Goal: Task Accomplishment & Management: Manage account settings

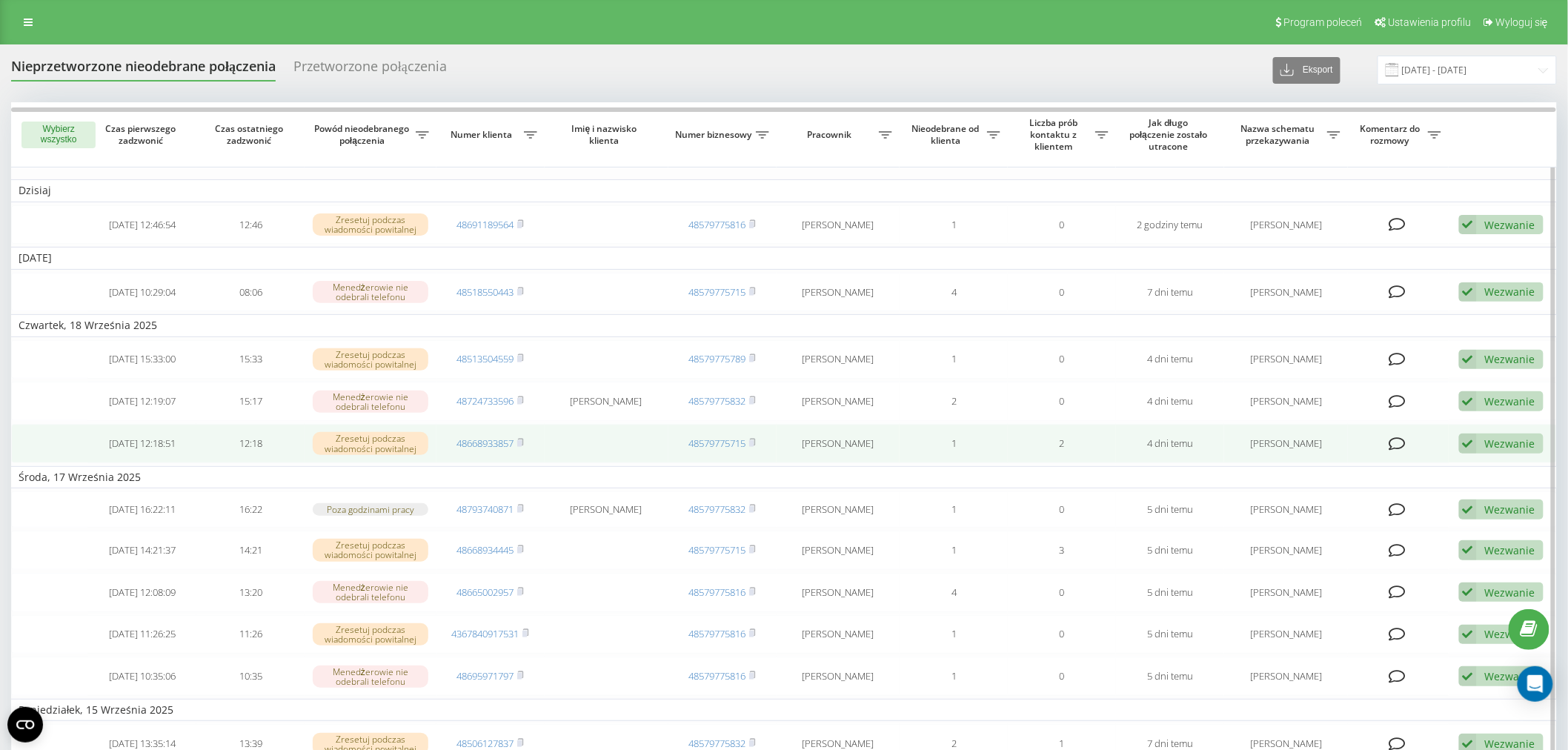
drag, startPoint x: 1498, startPoint y: 435, endPoint x: 1486, endPoint y: 447, distance: 17.0
click at [1498, 437] on div "Wezwanie" at bounding box center [1511, 443] width 50 height 14
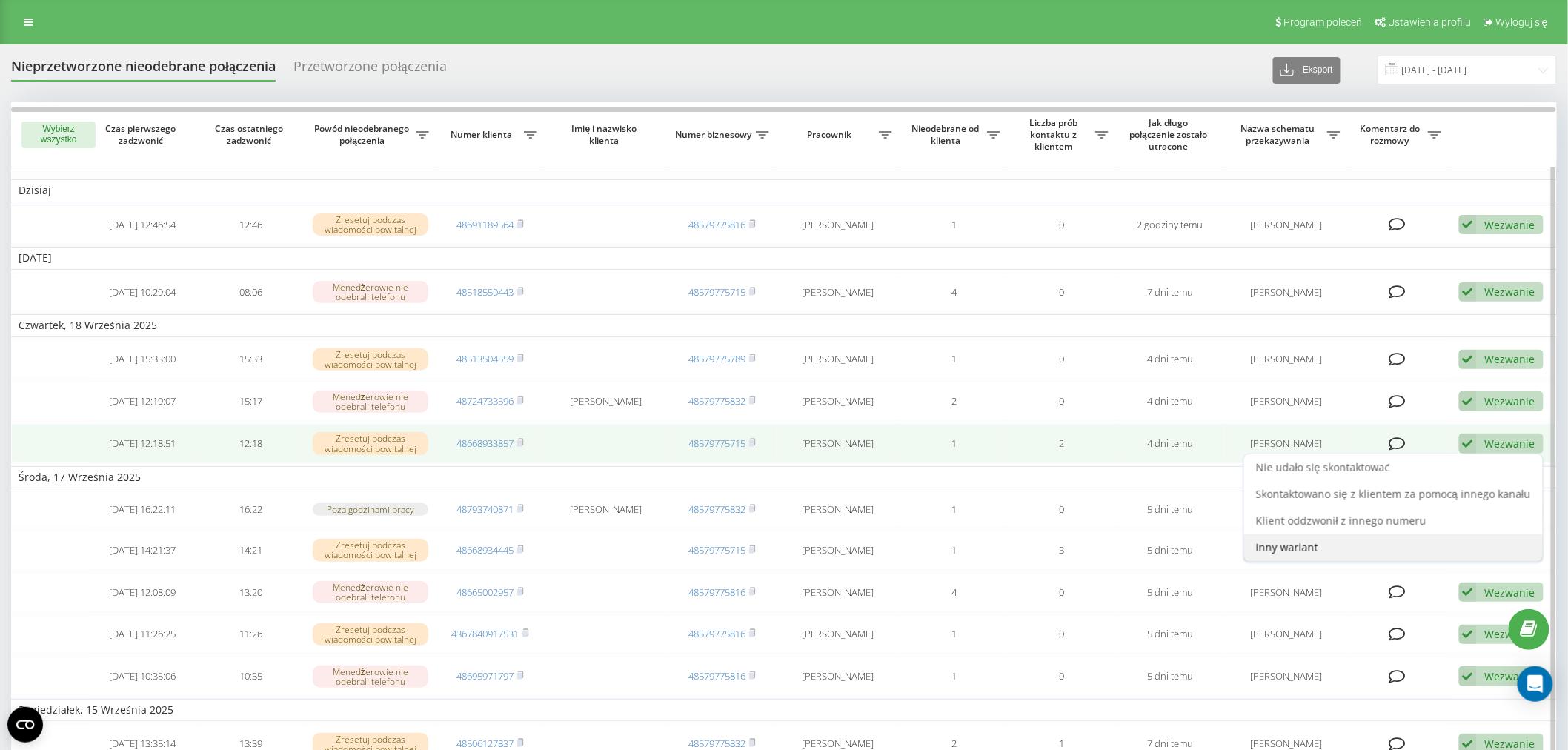
click at [1284, 557] on div "Inny wariant" at bounding box center [1394, 547] width 299 height 27
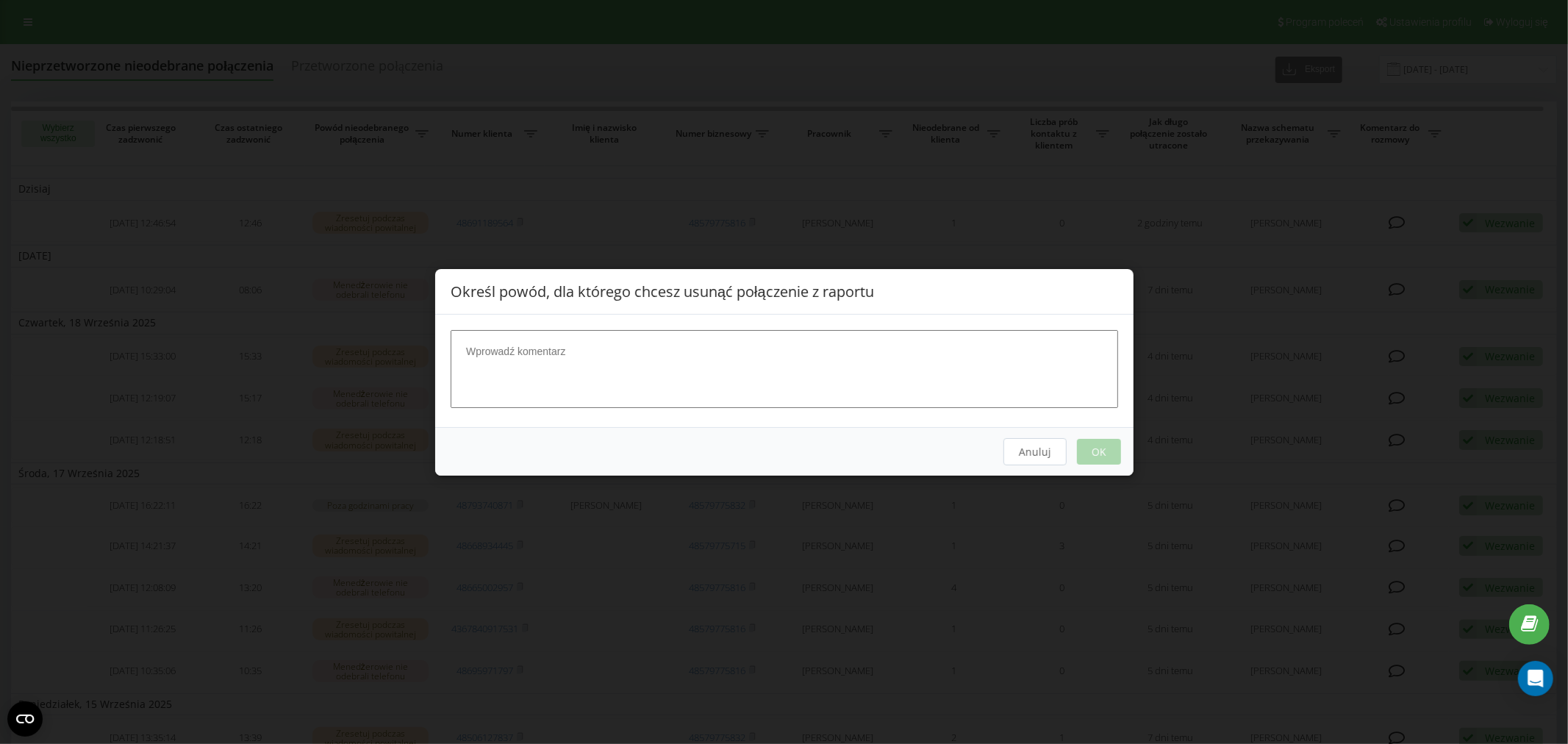
click at [591, 375] on textarea at bounding box center [784, 368] width 667 height 78
type textarea "spam"
click at [1033, 444] on button "Anuluj" at bounding box center [1033, 451] width 63 height 27
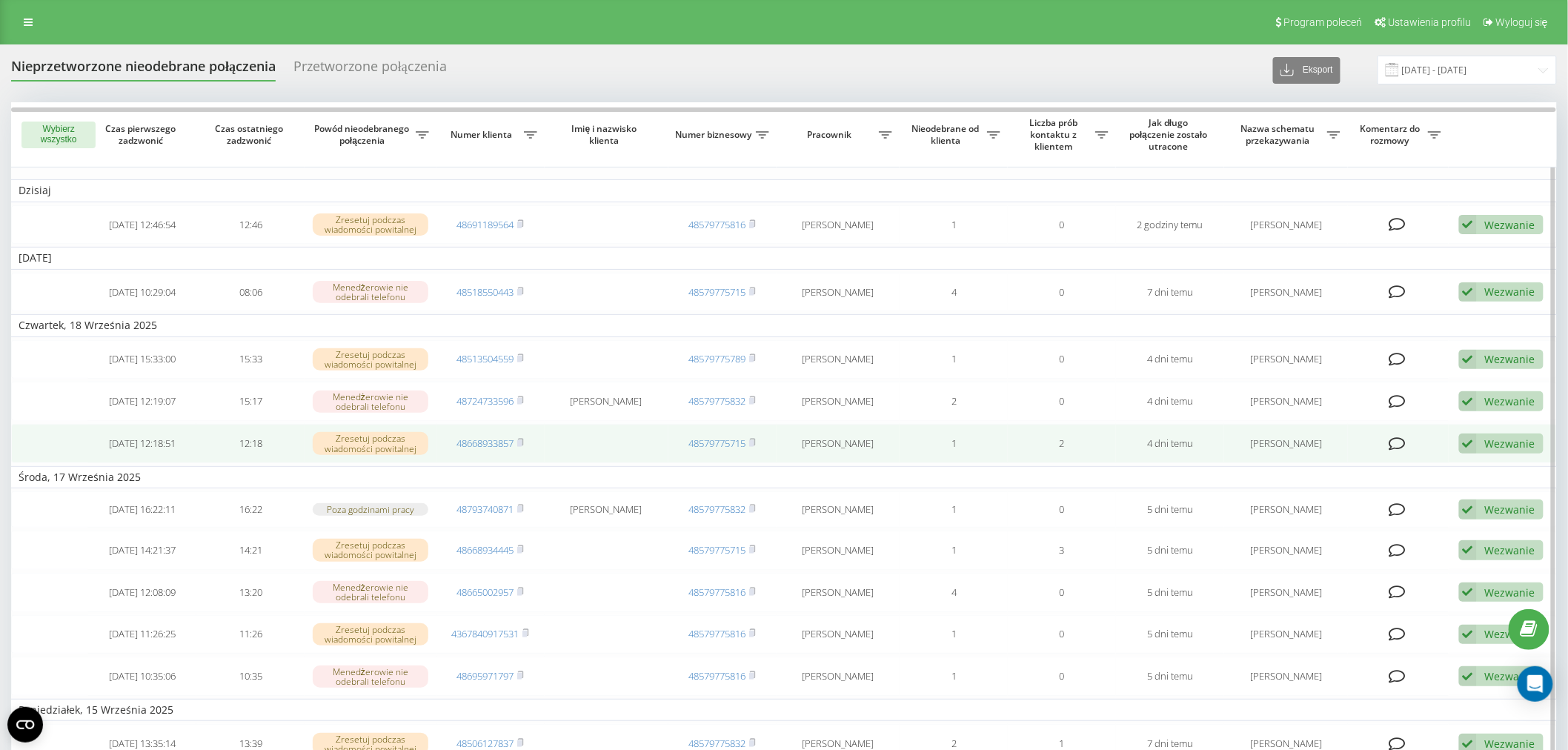
click at [516, 440] on span "48668933857" at bounding box center [490, 443] width 67 height 13
click at [521, 440] on rect at bounding box center [520, 443] width 5 height 7
click at [1477, 442] on icon at bounding box center [1468, 443] width 18 height 20
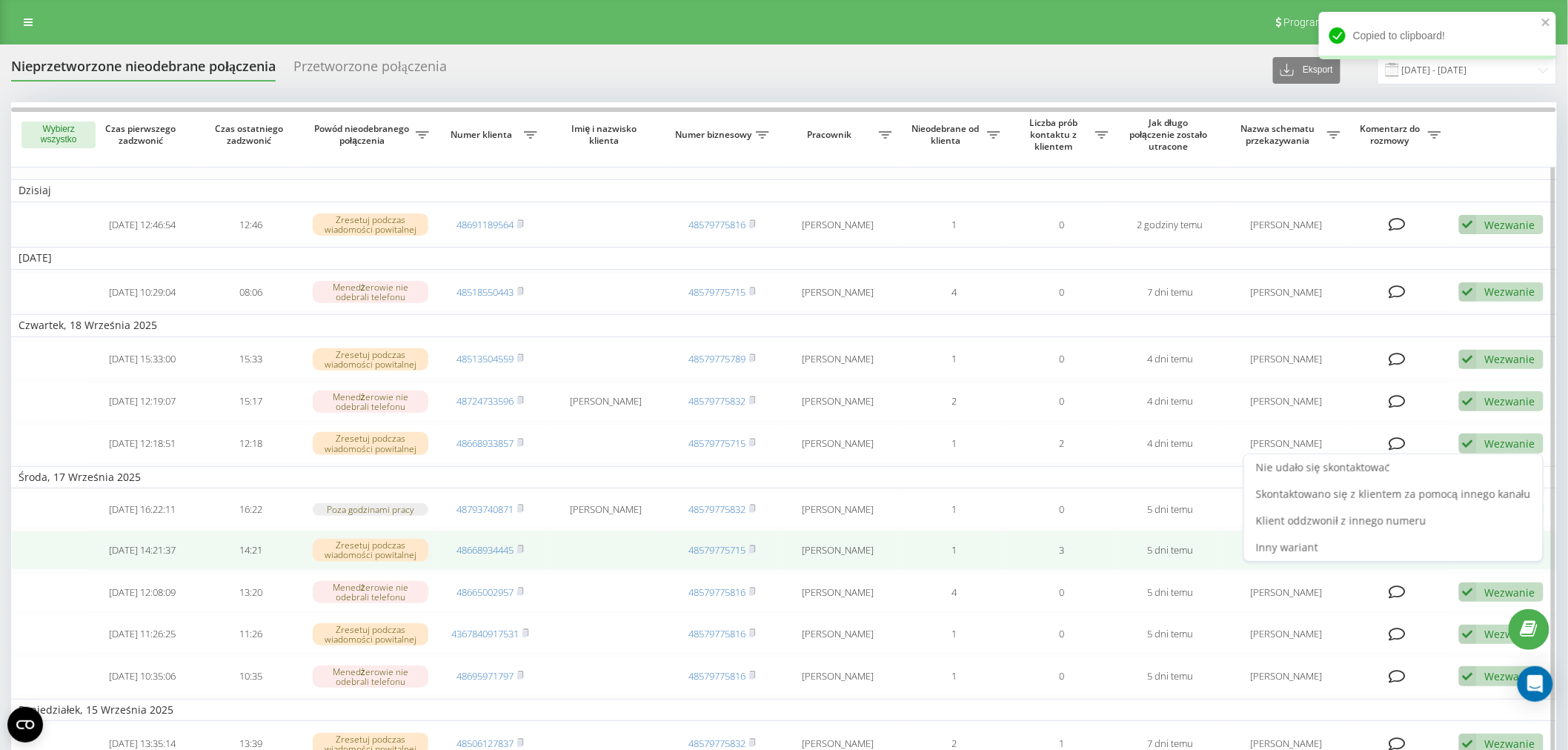
drag, startPoint x: 1336, startPoint y: 531, endPoint x: 1268, endPoint y: 544, distance: 69.2
click at [1324, 531] on div "Nie udało się skontaktować Skontaktowano się z klientem za pomocą innego kanału…" at bounding box center [1394, 508] width 300 height 109
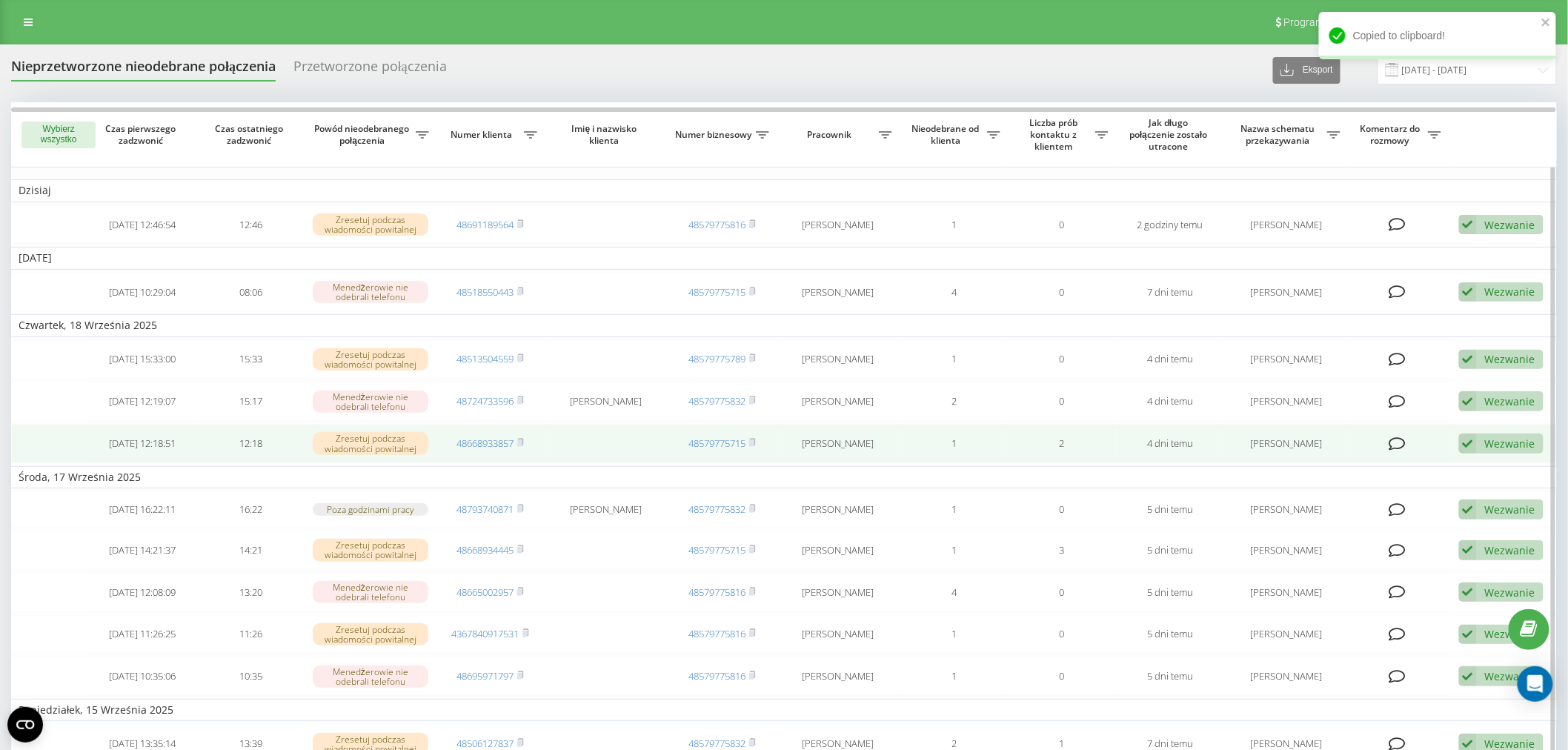
click at [1480, 450] on div "Wezwanie Nie udało się skontaktować Skontaktowano się z klientem za pomocą inne…" at bounding box center [1501, 443] width 85 height 20
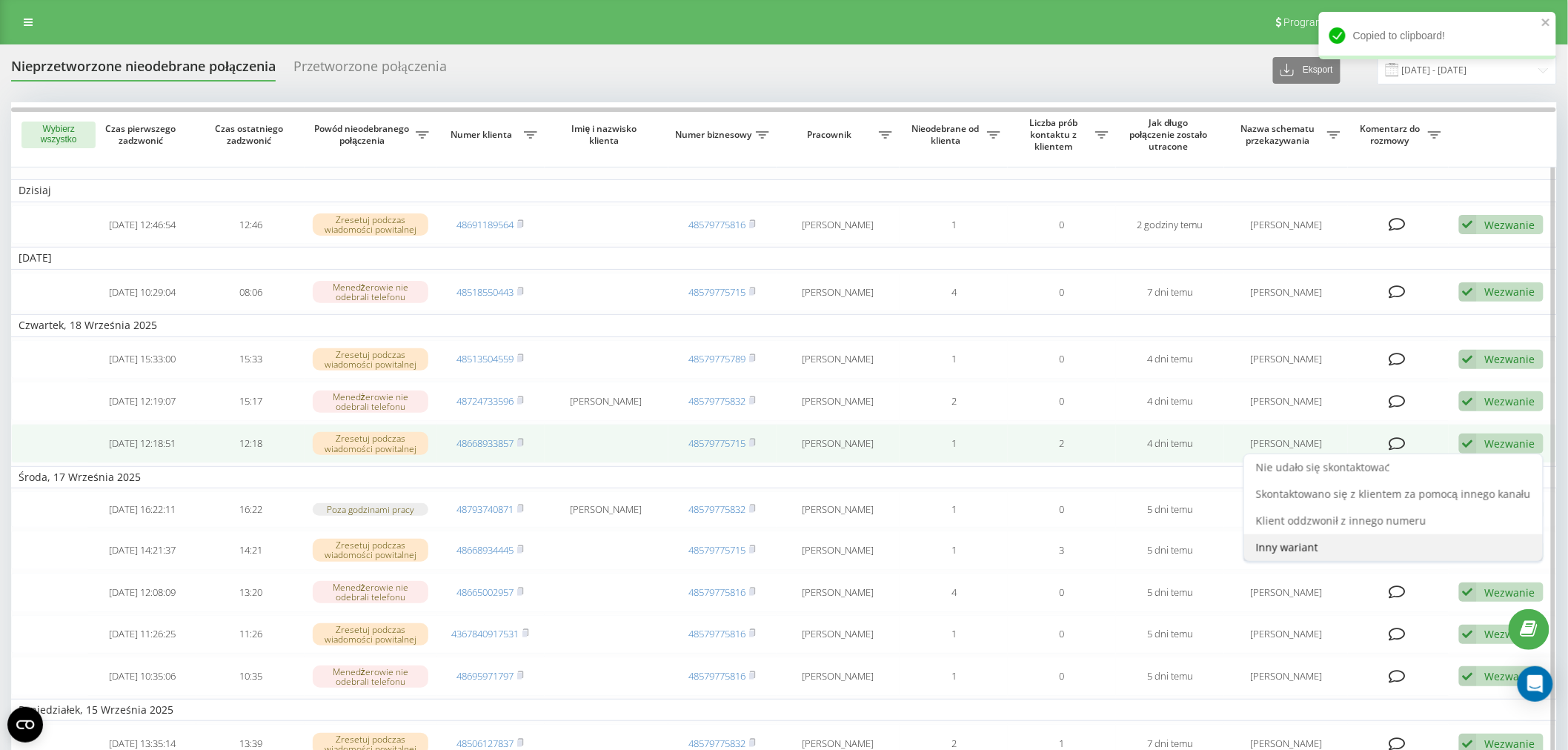
drag, startPoint x: 1345, startPoint y: 545, endPoint x: 1329, endPoint y: 545, distance: 16.0
click at [1329, 545] on div "Inny wariant" at bounding box center [1394, 547] width 299 height 27
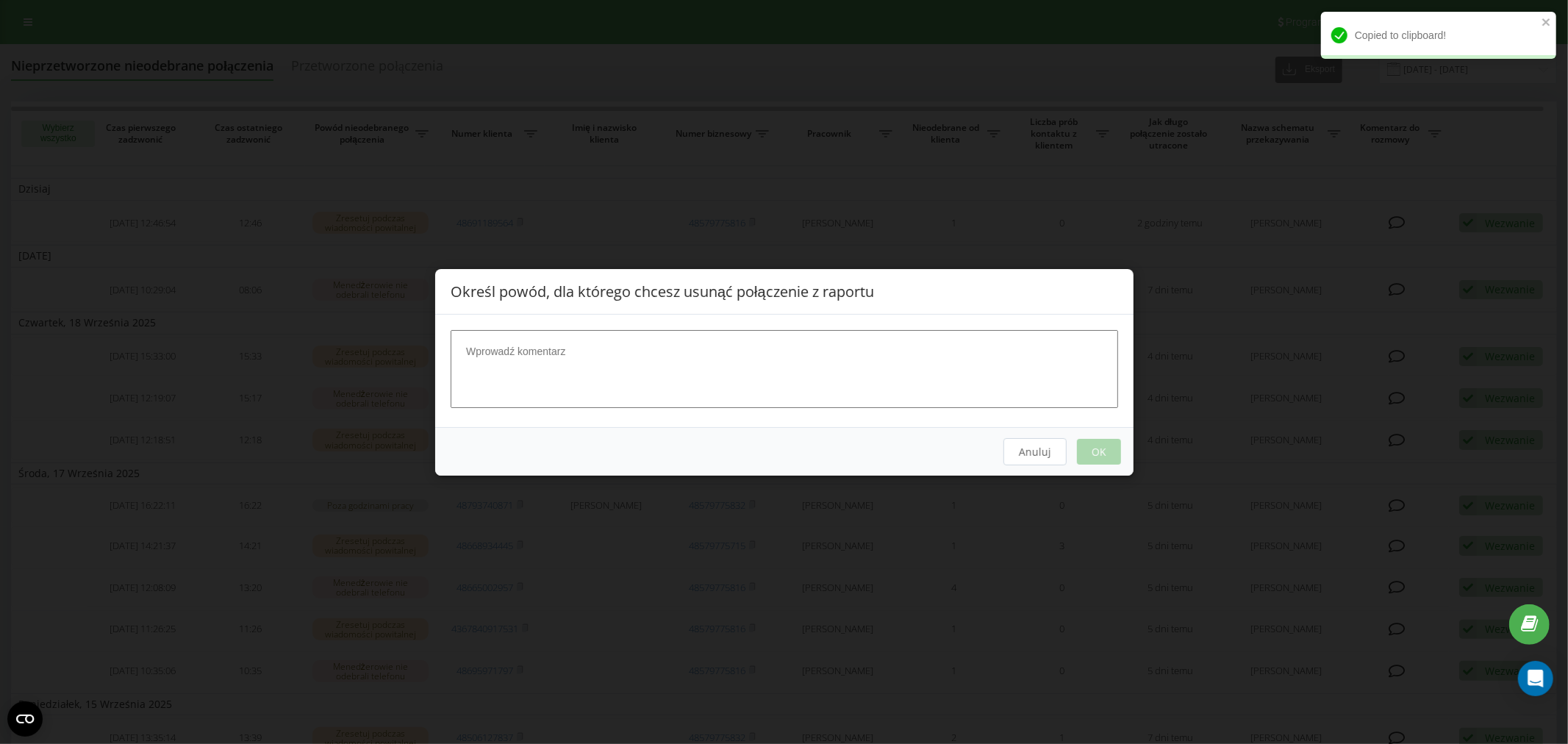
click at [600, 373] on textarea at bounding box center [784, 368] width 667 height 78
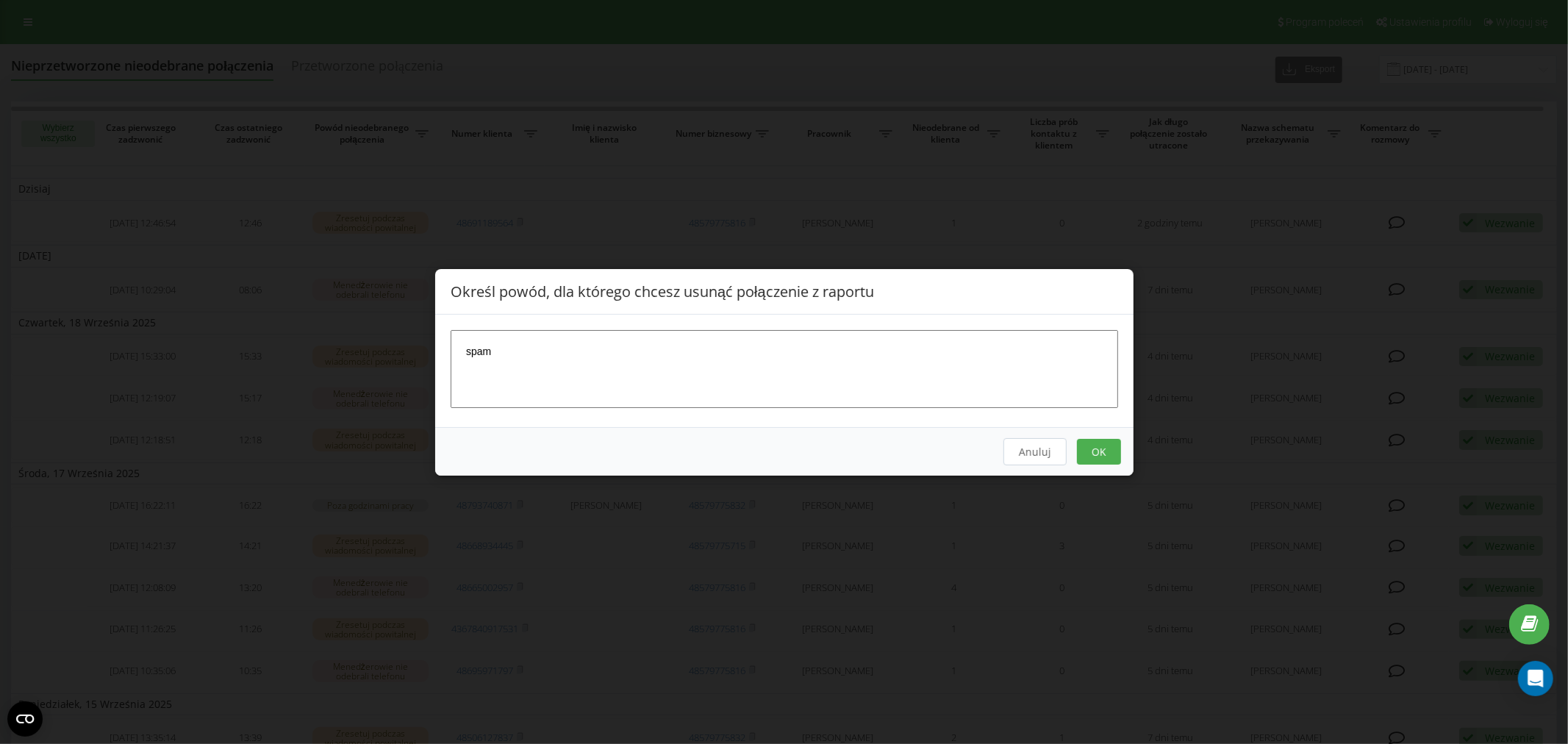
type textarea "spam"
drag, startPoint x: 1105, startPoint y: 451, endPoint x: 1093, endPoint y: 444, distance: 13.9
click at [1105, 451] on button "OK" at bounding box center [1098, 451] width 44 height 26
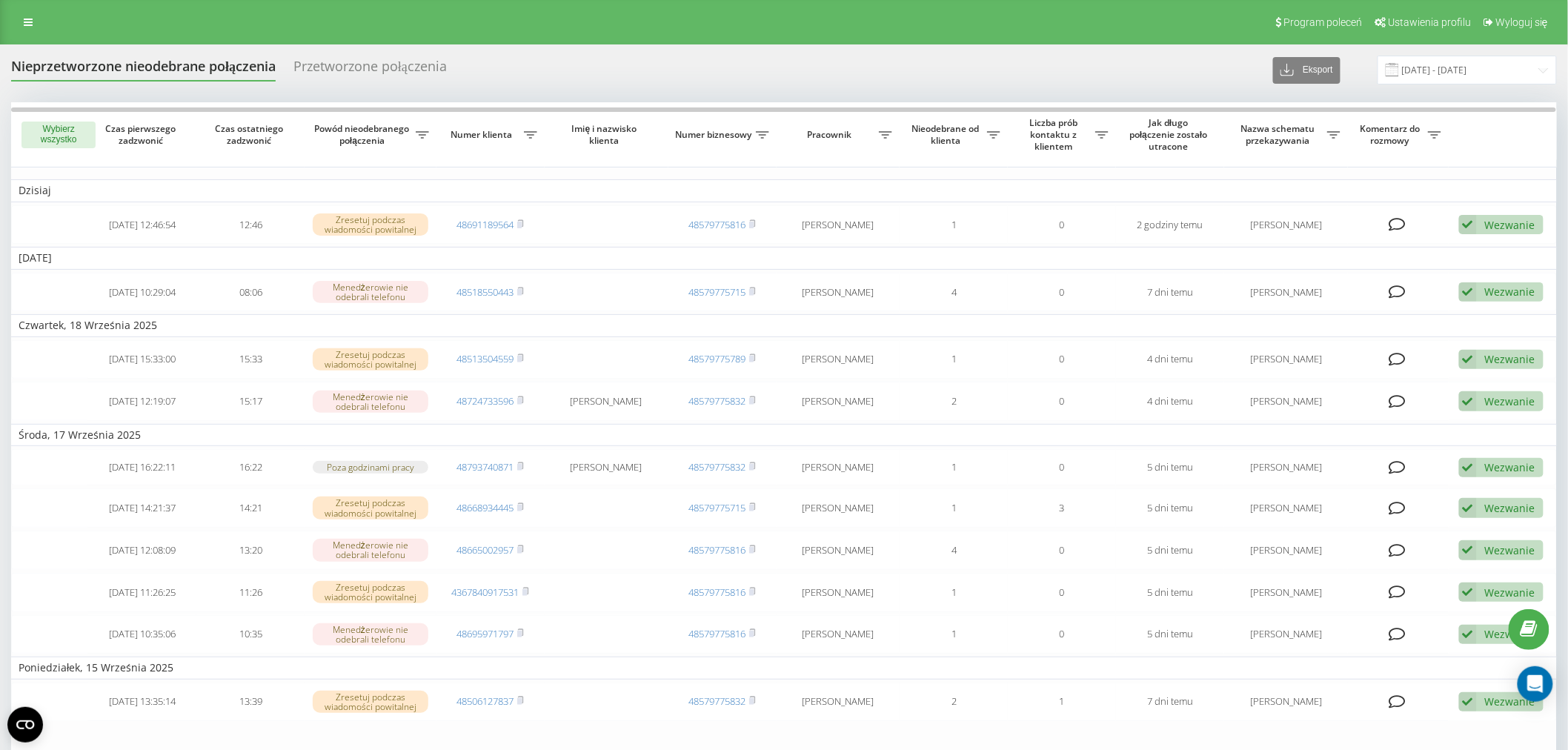
drag, startPoint x: 28, startPoint y: 28, endPoint x: 23, endPoint y: 137, distance: 109.1
click at [28, 28] on link at bounding box center [28, 22] width 27 height 21
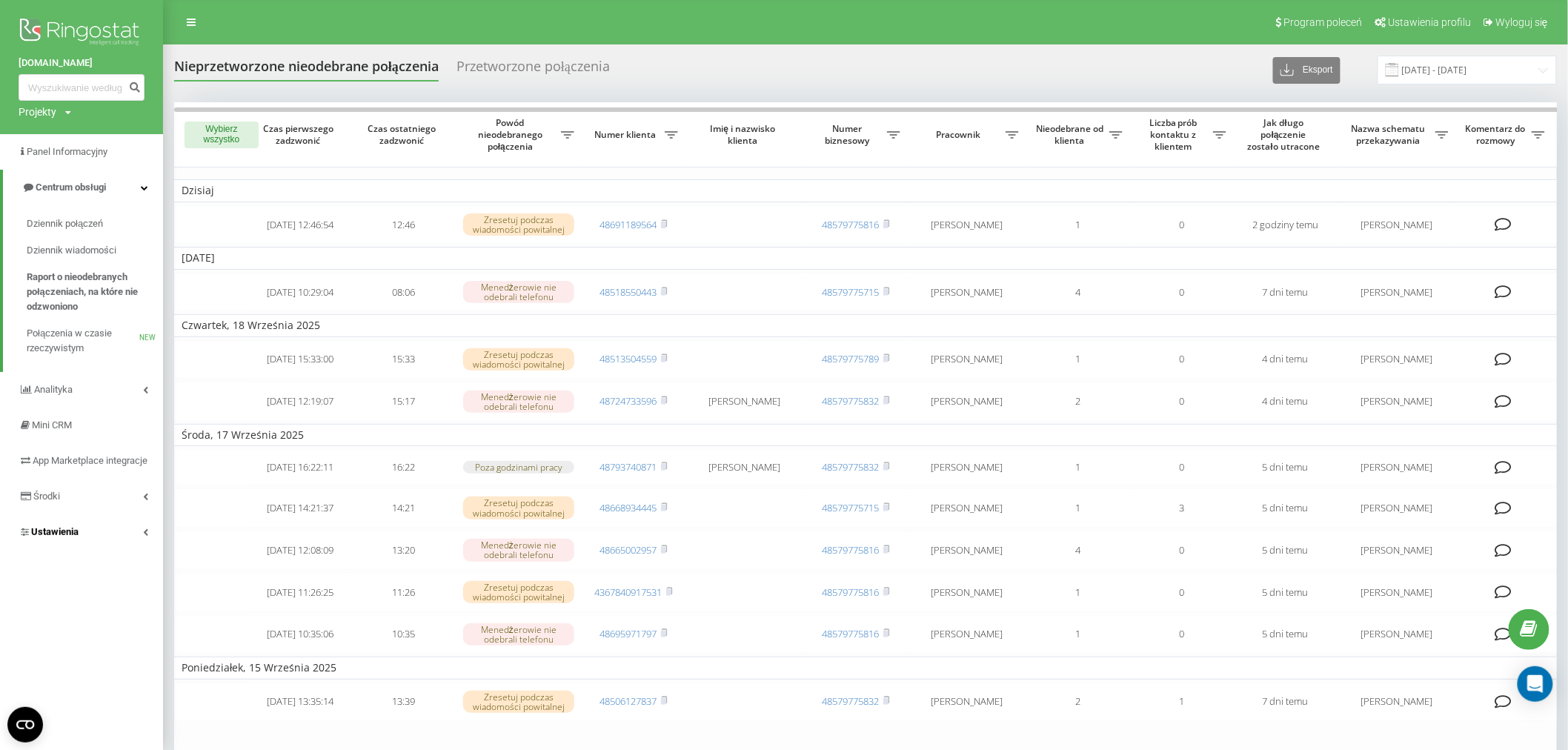
click at [116, 536] on link "Ustawienia" at bounding box center [81, 532] width 163 height 36
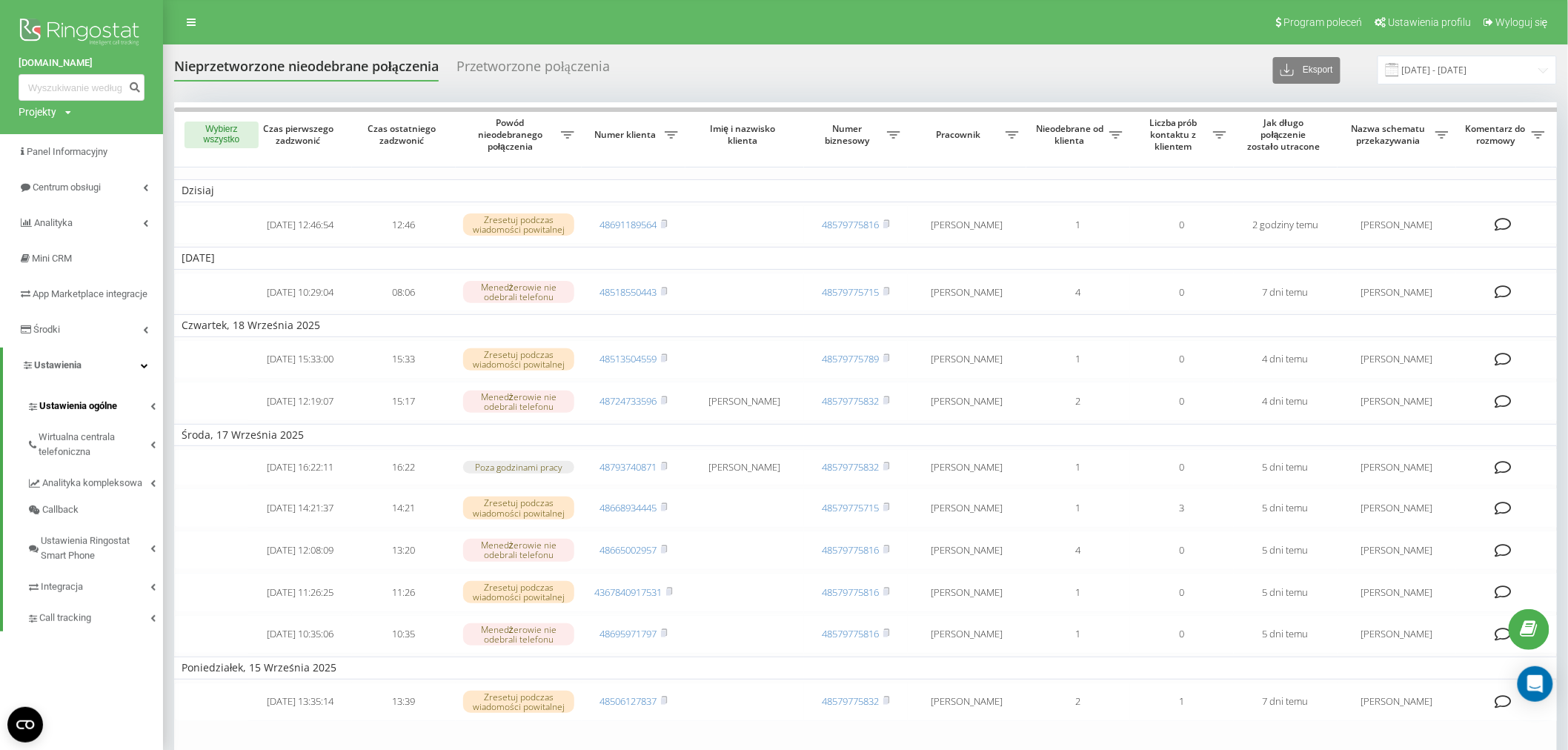
click at [138, 414] on link "Ustawienia ogólne" at bounding box center [95, 404] width 136 height 31
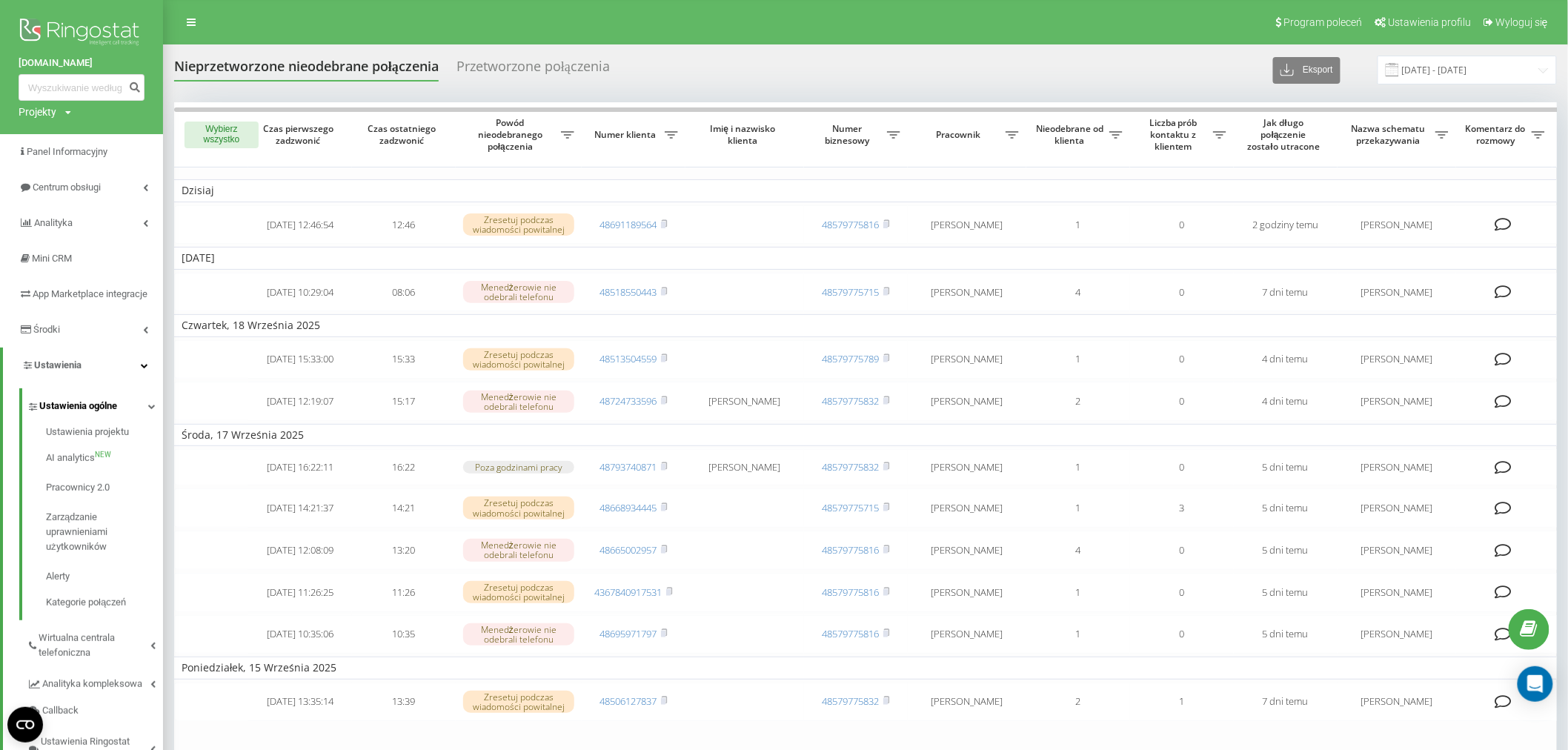
click at [130, 420] on link "Ustawienia ogólne" at bounding box center [95, 404] width 136 height 31
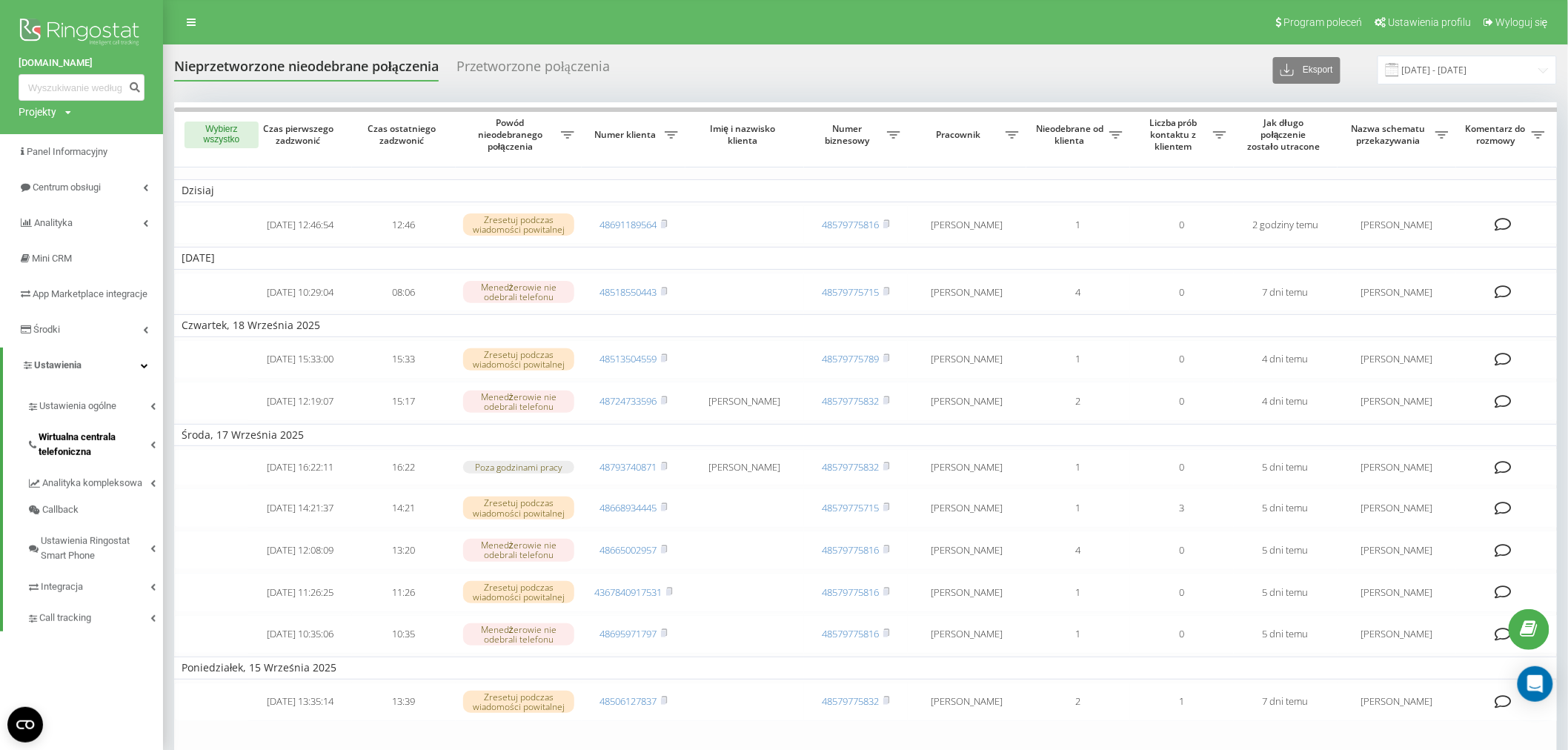
click at [146, 456] on span "Wirtualna centrala telefoniczna" at bounding box center [94, 444] width 112 height 30
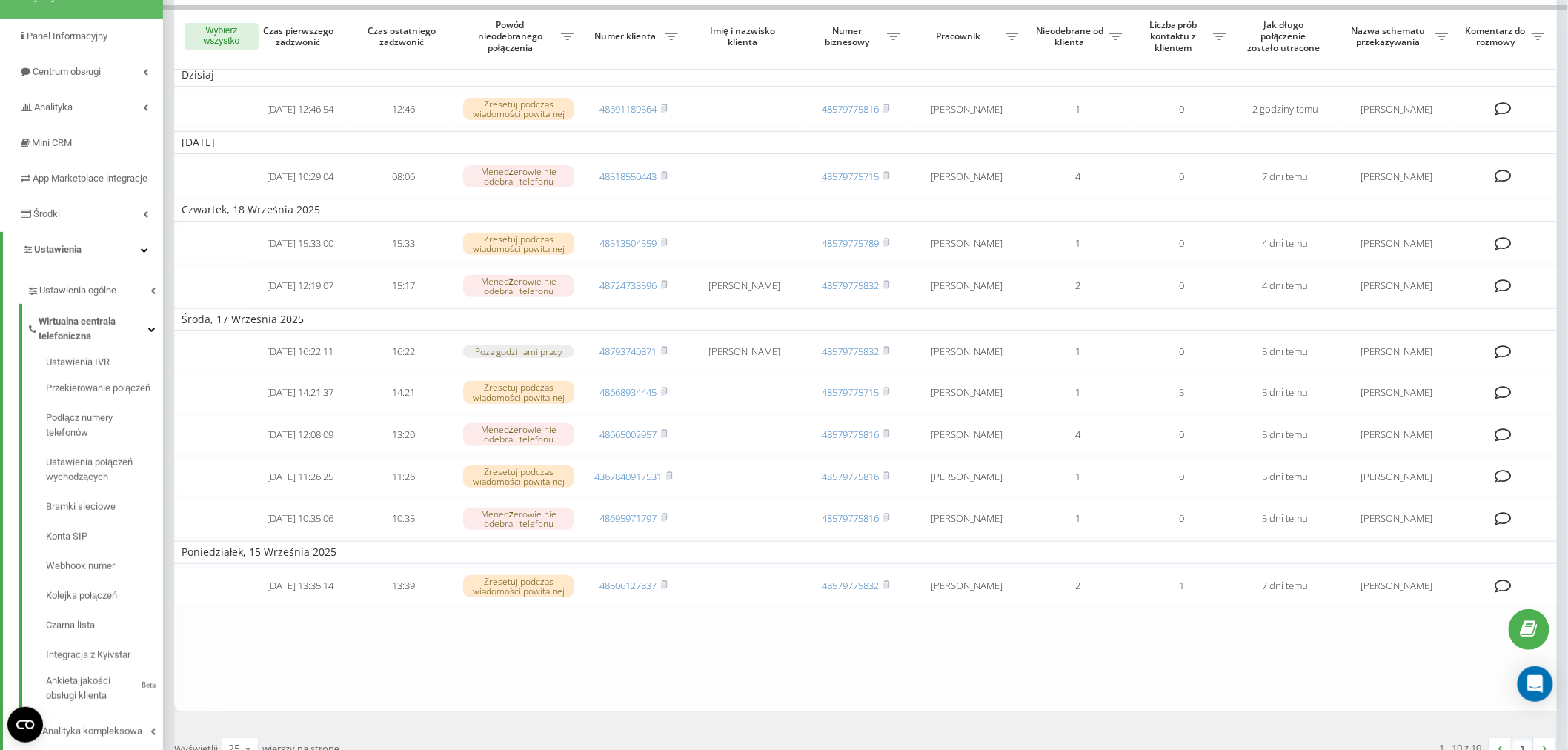
scroll to position [186, 0]
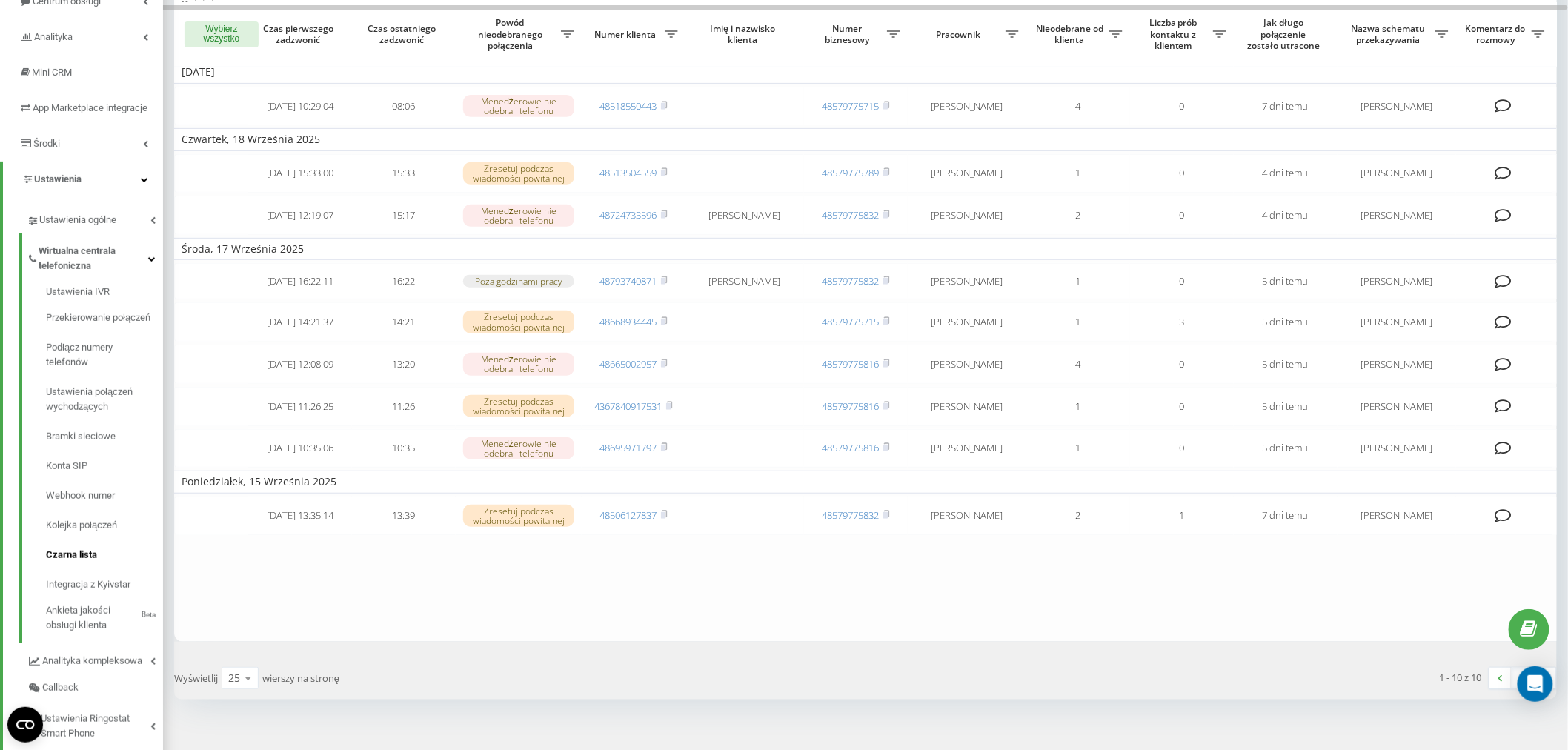
drag, startPoint x: 75, startPoint y: 569, endPoint x: 224, endPoint y: 12, distance: 576.6
click at [74, 563] on span "Czarna lista" at bounding box center [71, 554] width 51 height 15
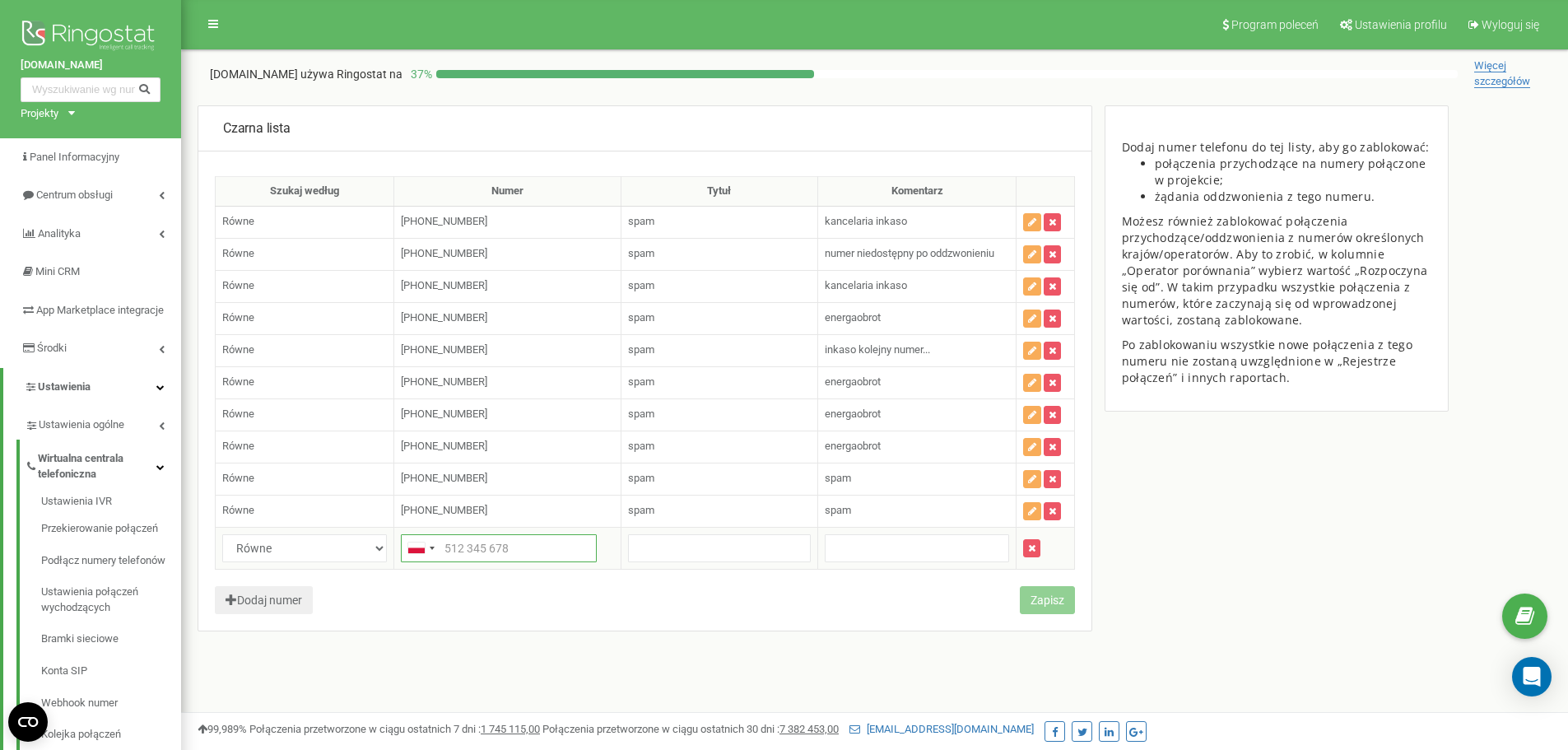
click at [542, 550] on input "text" at bounding box center [498, 548] width 196 height 28
paste input "48668933857"
type input "48668933857"
click at [683, 545] on input "text" at bounding box center [719, 548] width 183 height 28
type input "spam"
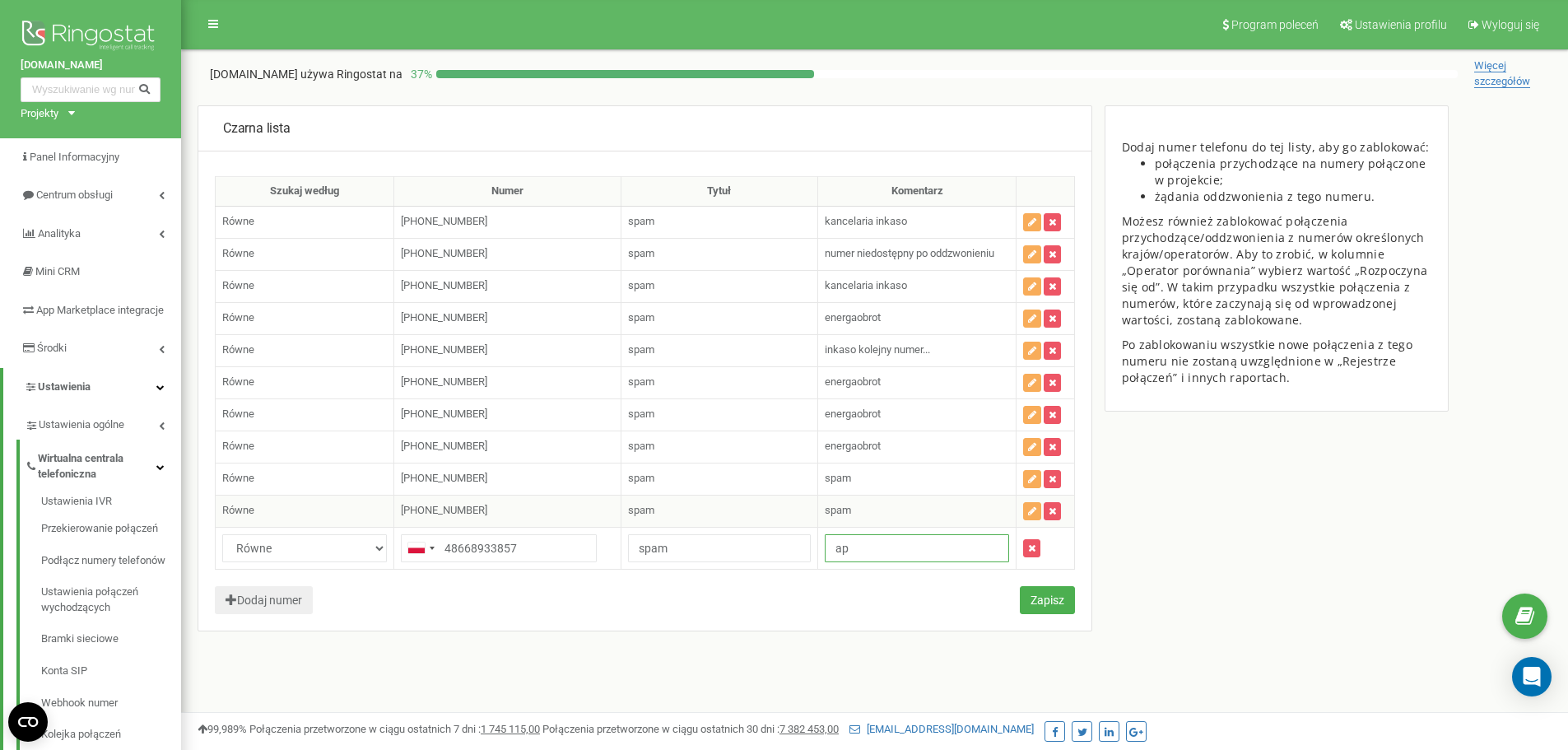
type input "a"
type input "spam"
click at [1052, 597] on button "Zapisz" at bounding box center [1047, 600] width 55 height 28
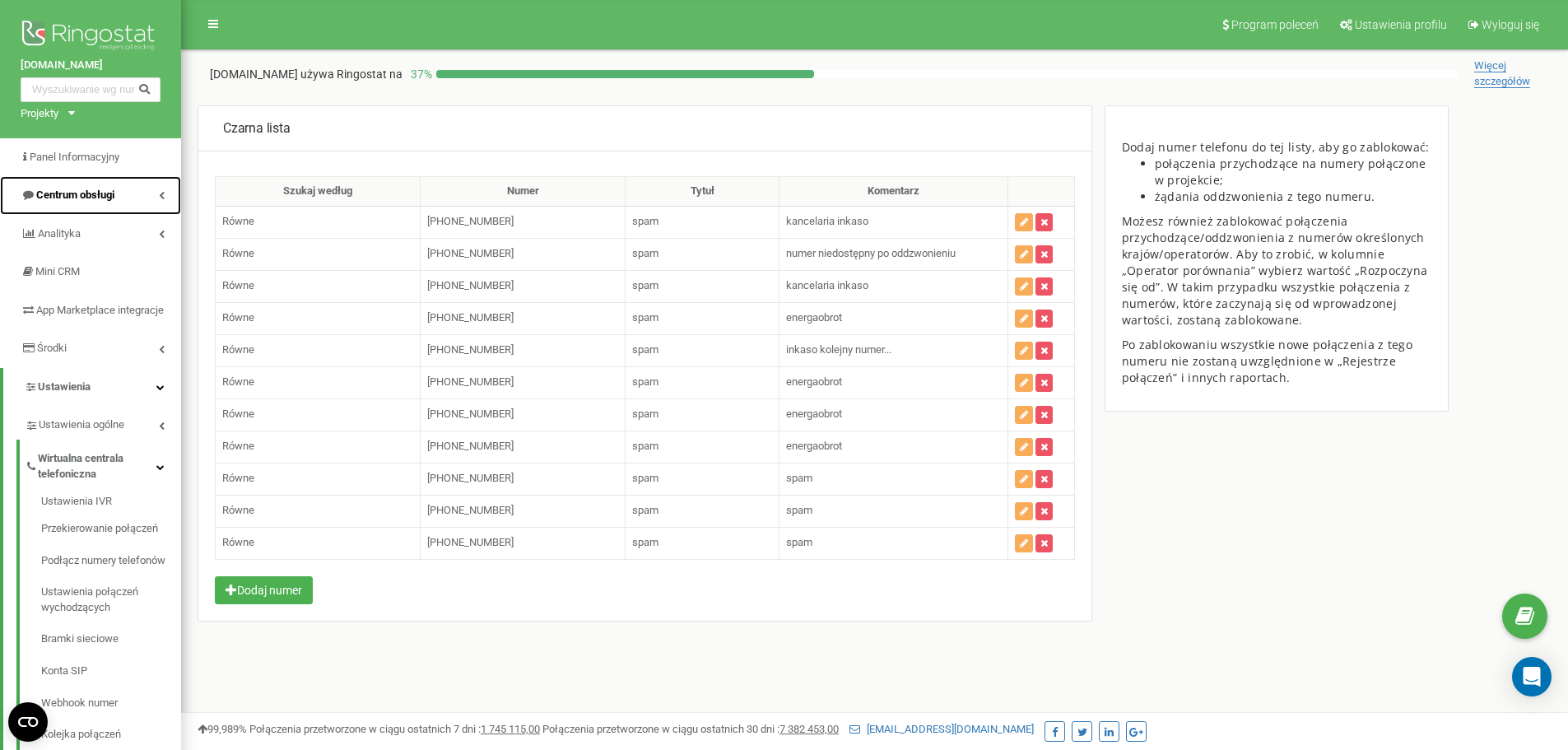
click at [98, 200] on span "Centrum obsługi" at bounding box center [76, 195] width 78 height 13
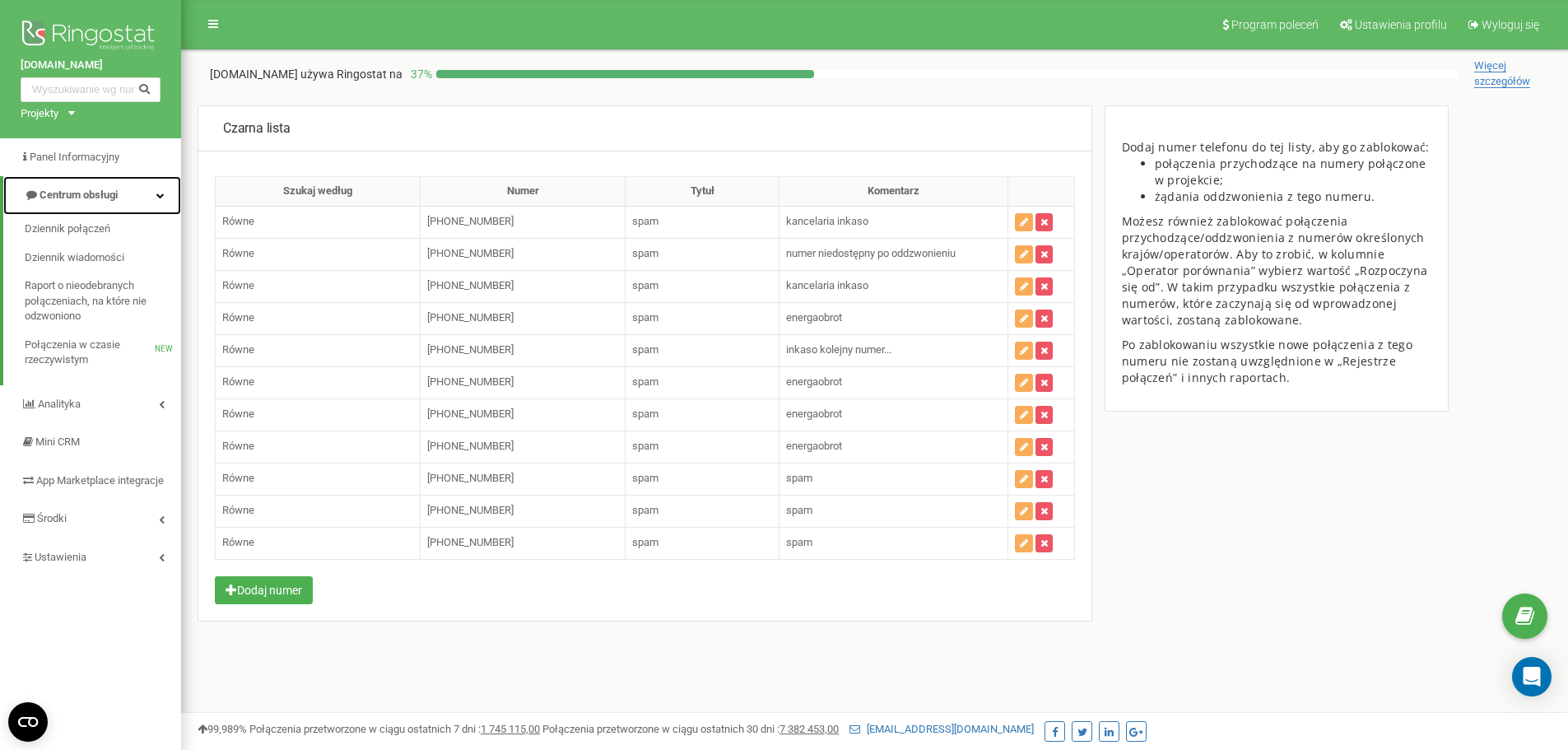
click at [98, 199] on span "Centrum obsługi" at bounding box center [79, 195] width 78 height 13
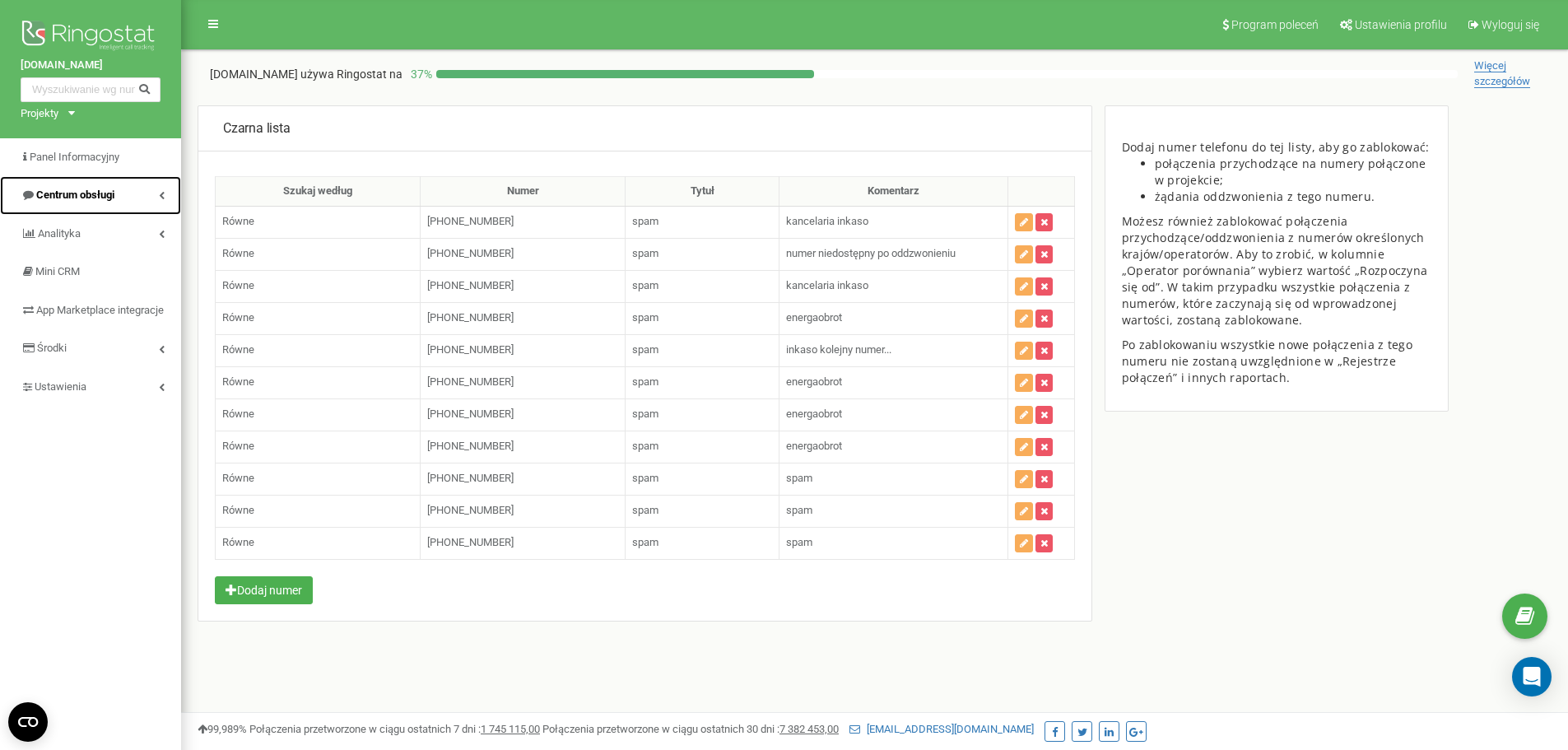
click at [96, 183] on link "Centrum obsługi" at bounding box center [90, 195] width 181 height 39
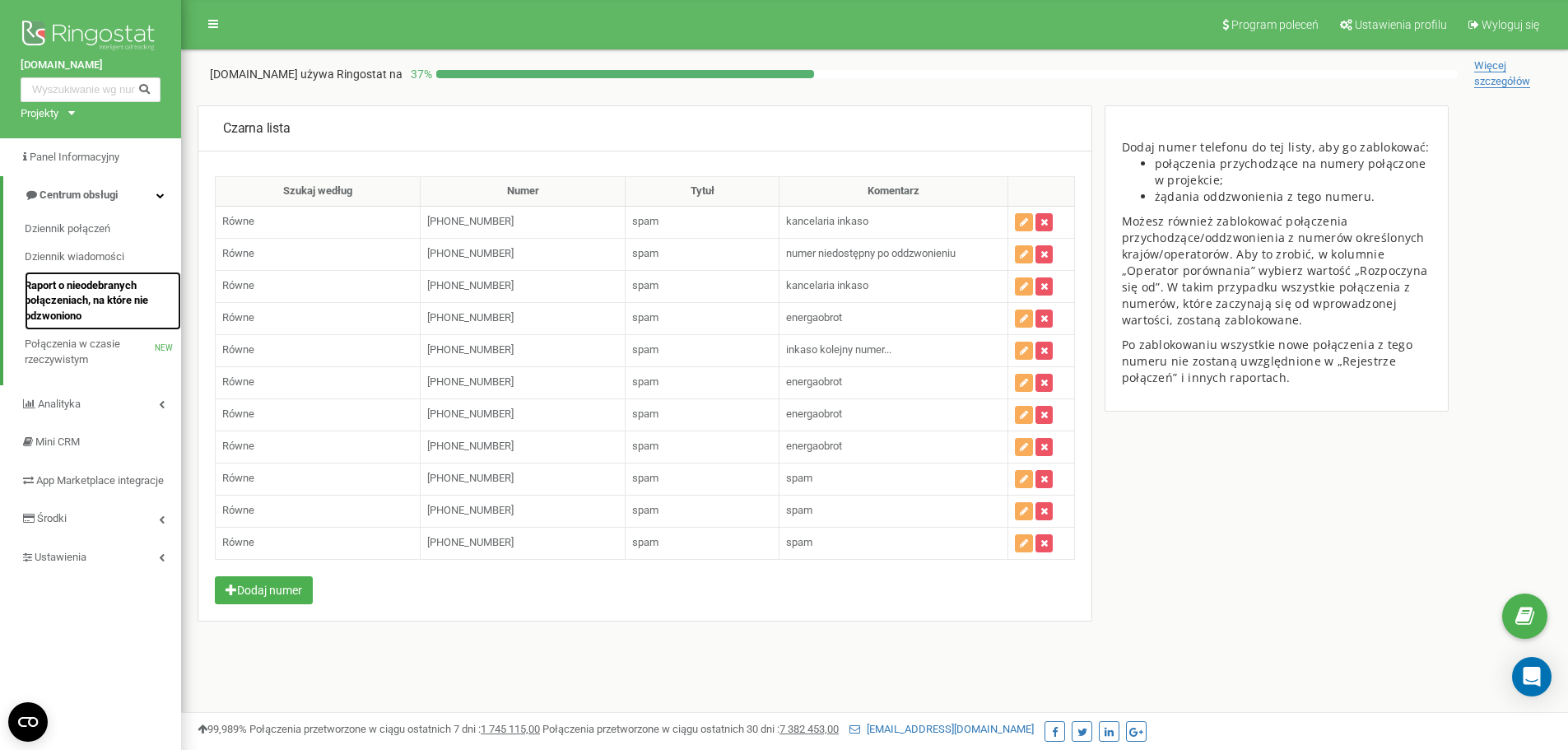
click at [93, 290] on span "Raport o nieodebranych połączeniach, na które nie odzwoniono" at bounding box center [98, 302] width 148 height 46
